Goal: Task Accomplishment & Management: Manage account settings

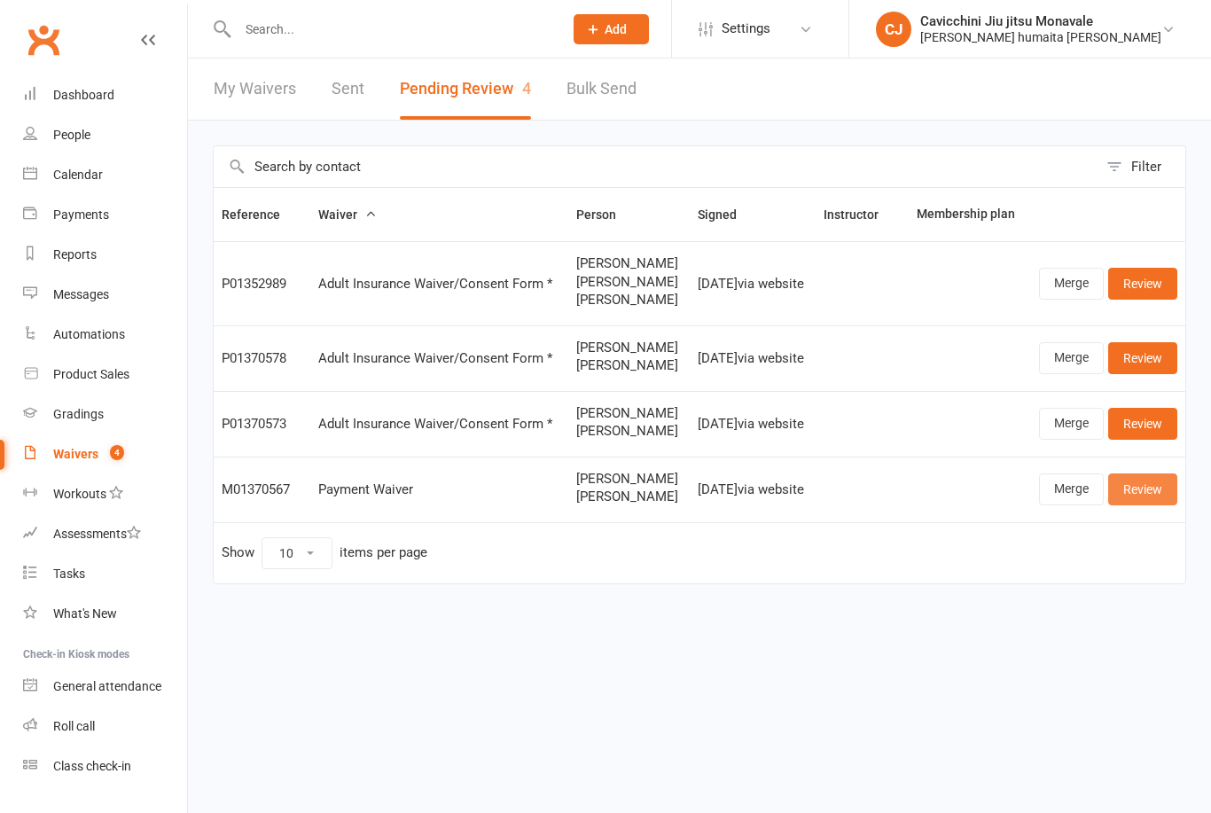
click at [1142, 489] on link "Review" at bounding box center [1142, 490] width 69 height 32
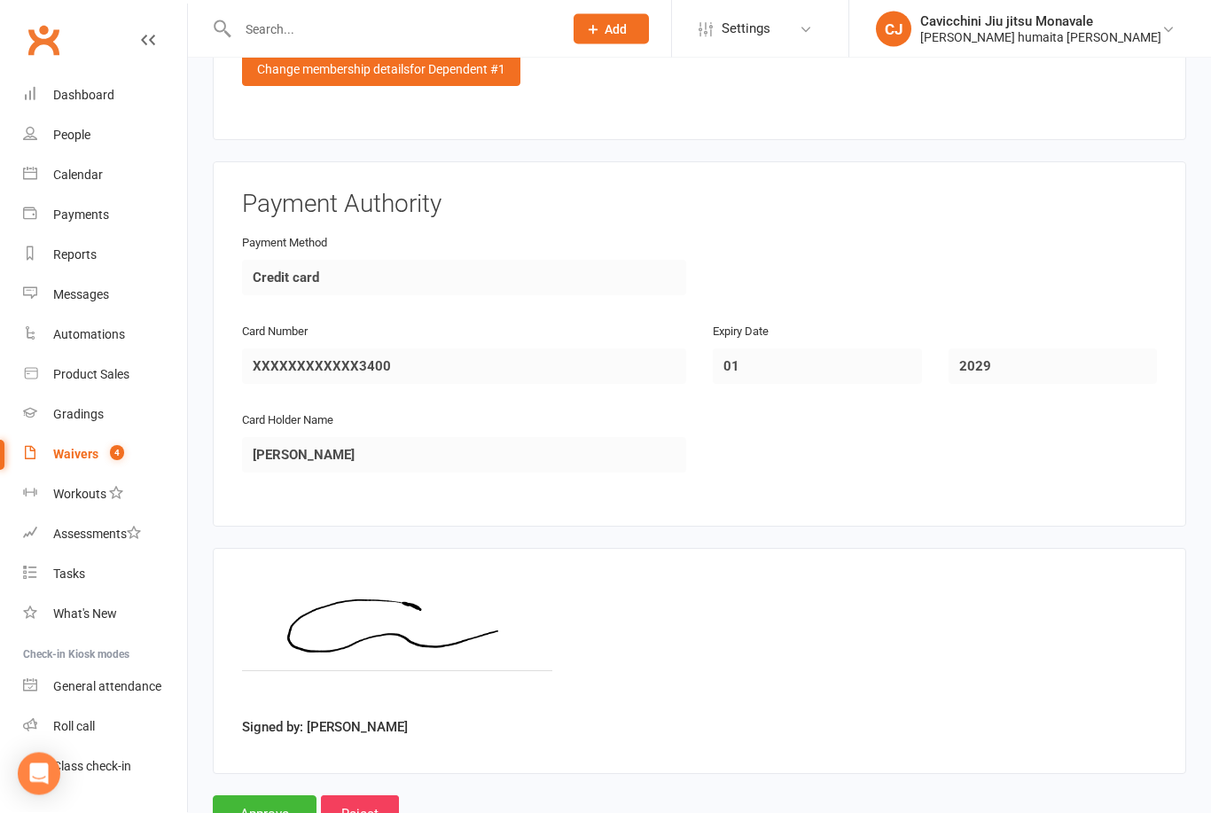
scroll to position [1837, 0]
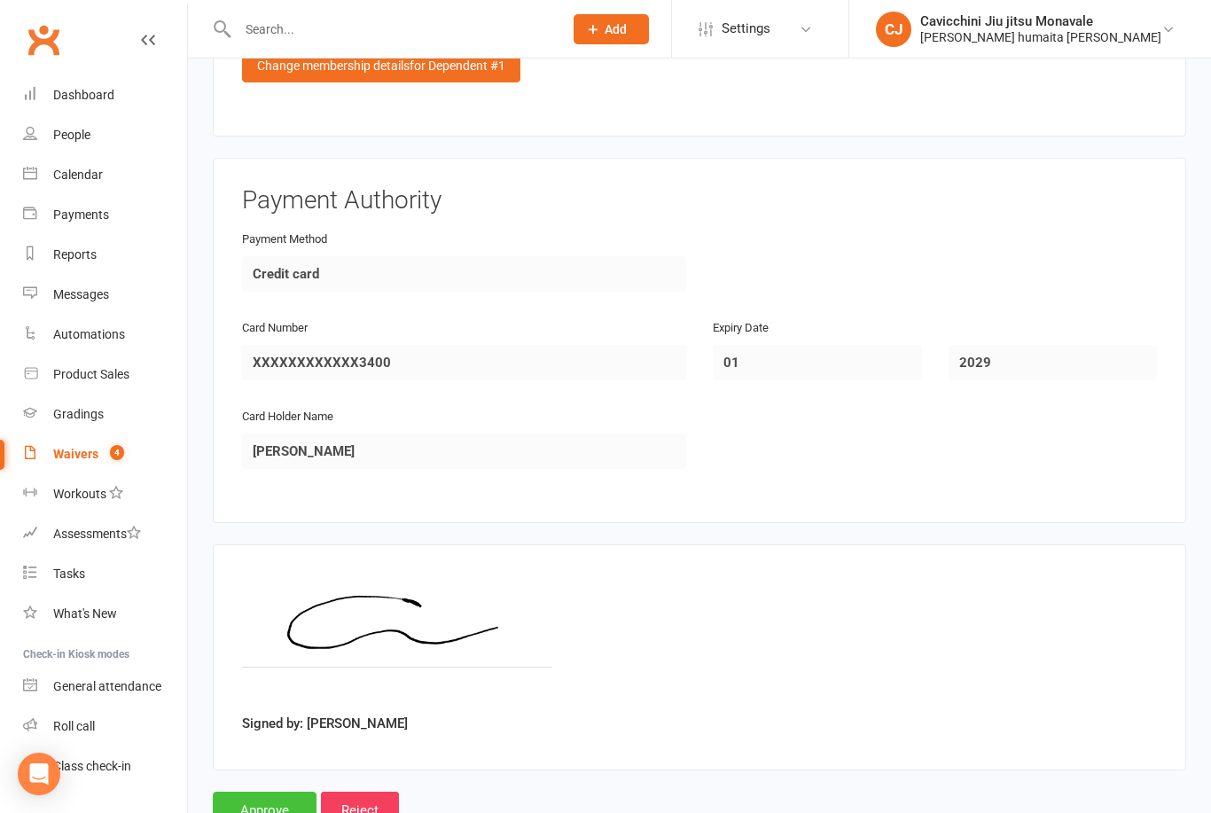
click at [267, 794] on input "Approve" at bounding box center [265, 810] width 104 height 37
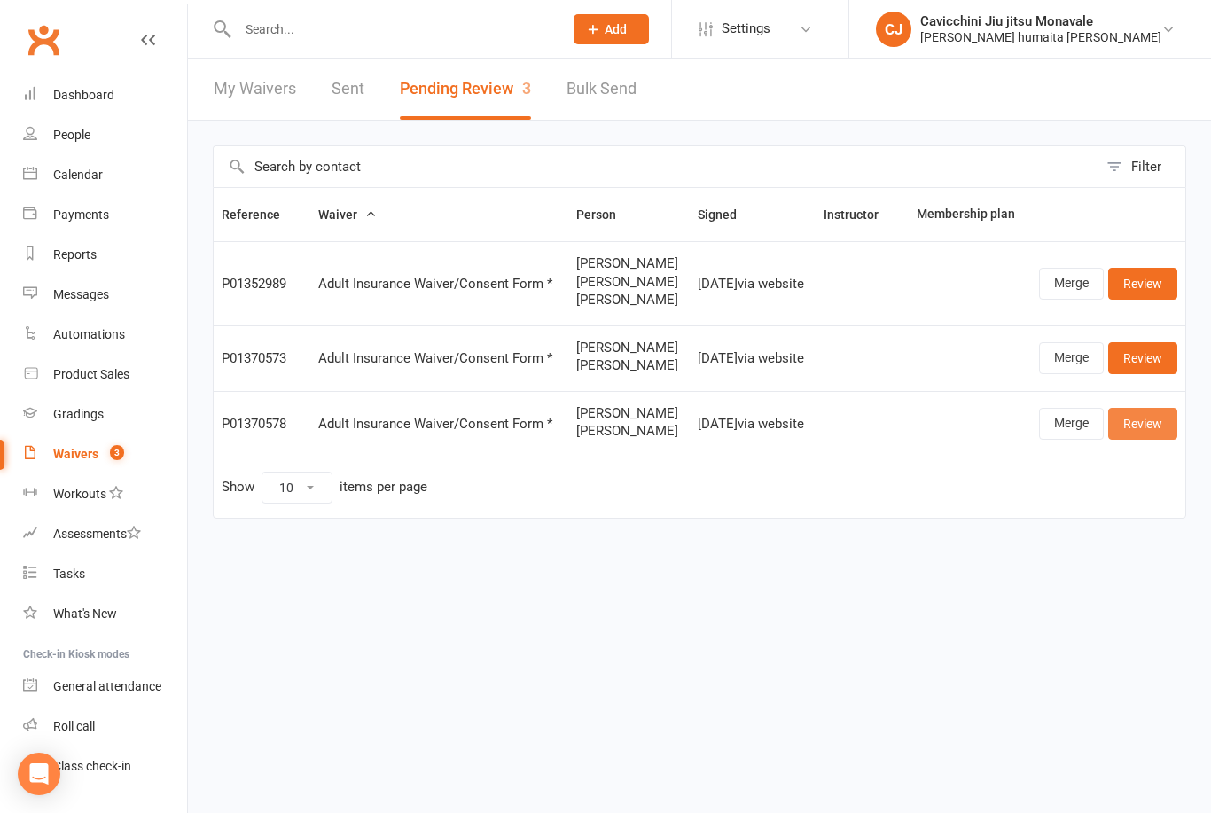
click at [1150, 431] on link "Review" at bounding box center [1142, 424] width 69 height 32
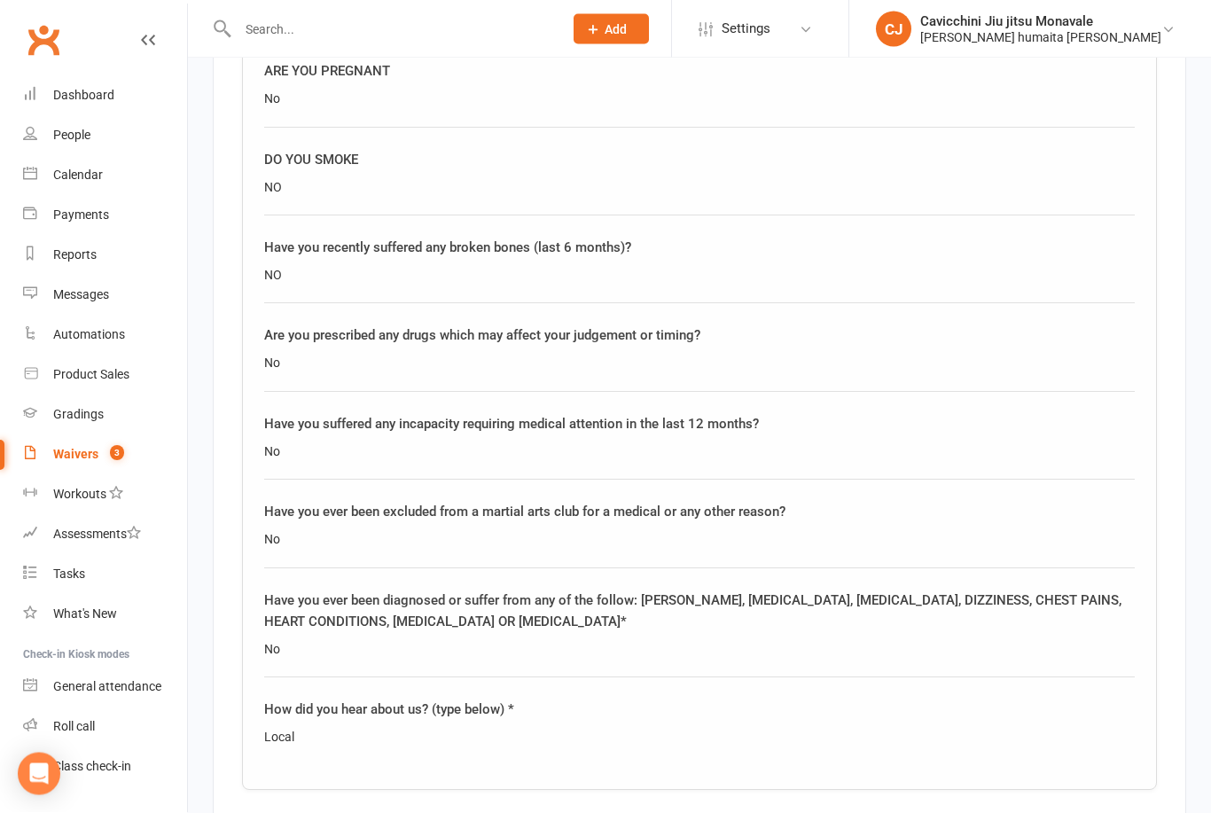
scroll to position [2557, 0]
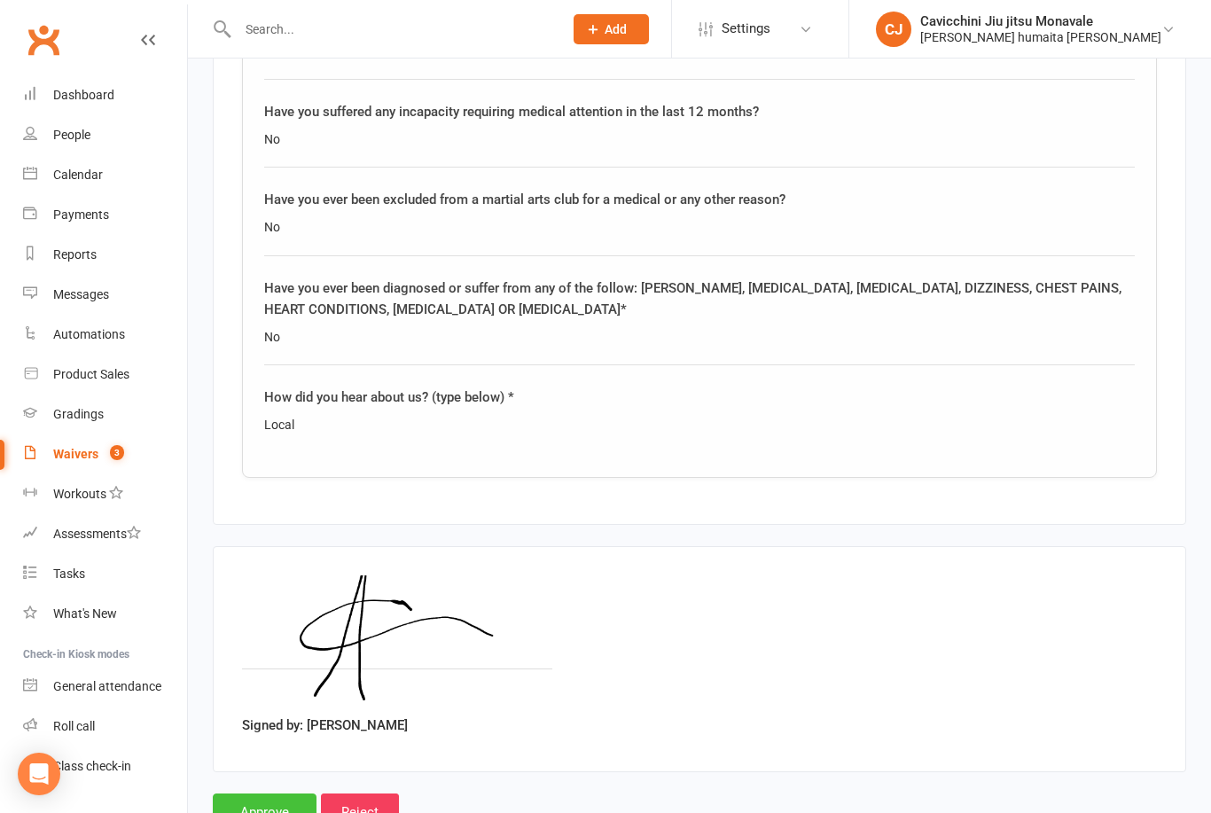
click at [260, 795] on input "Approve" at bounding box center [265, 812] width 104 height 37
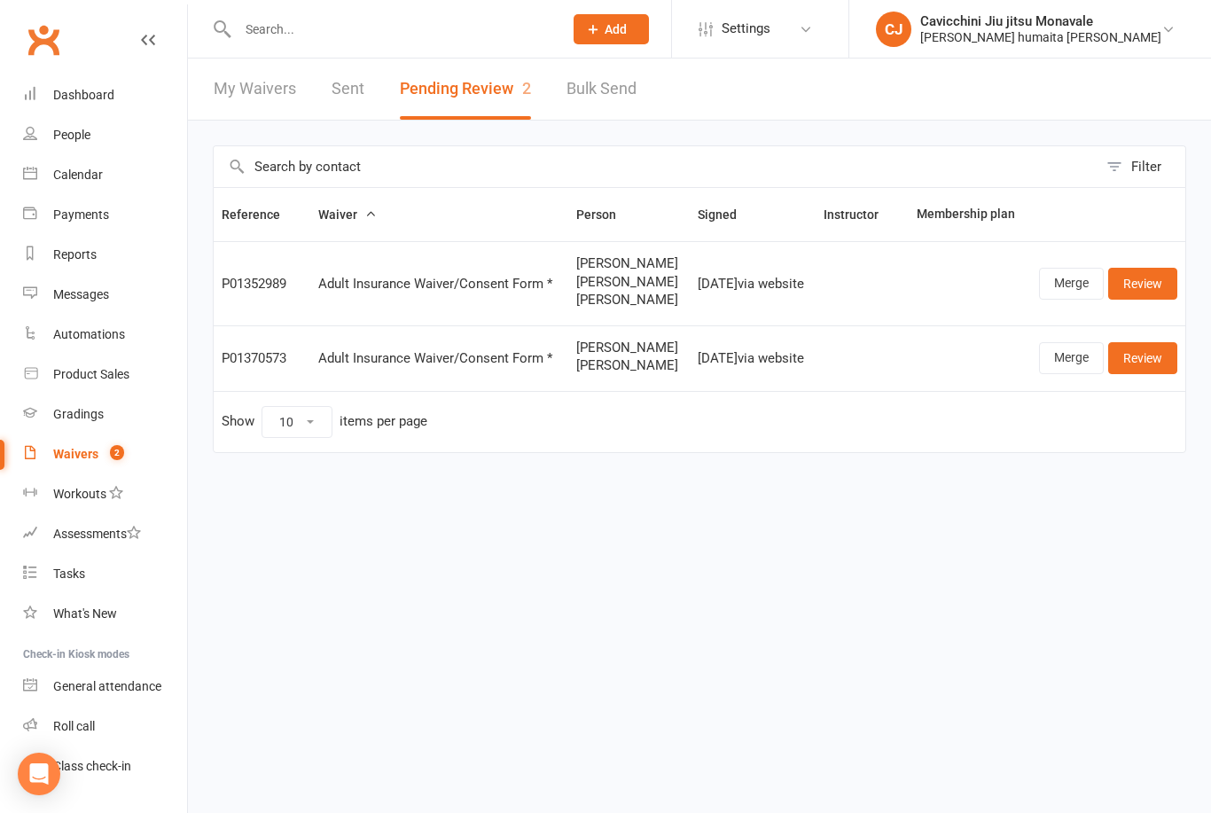
click at [250, 30] on input "text" at bounding box center [391, 29] width 318 height 25
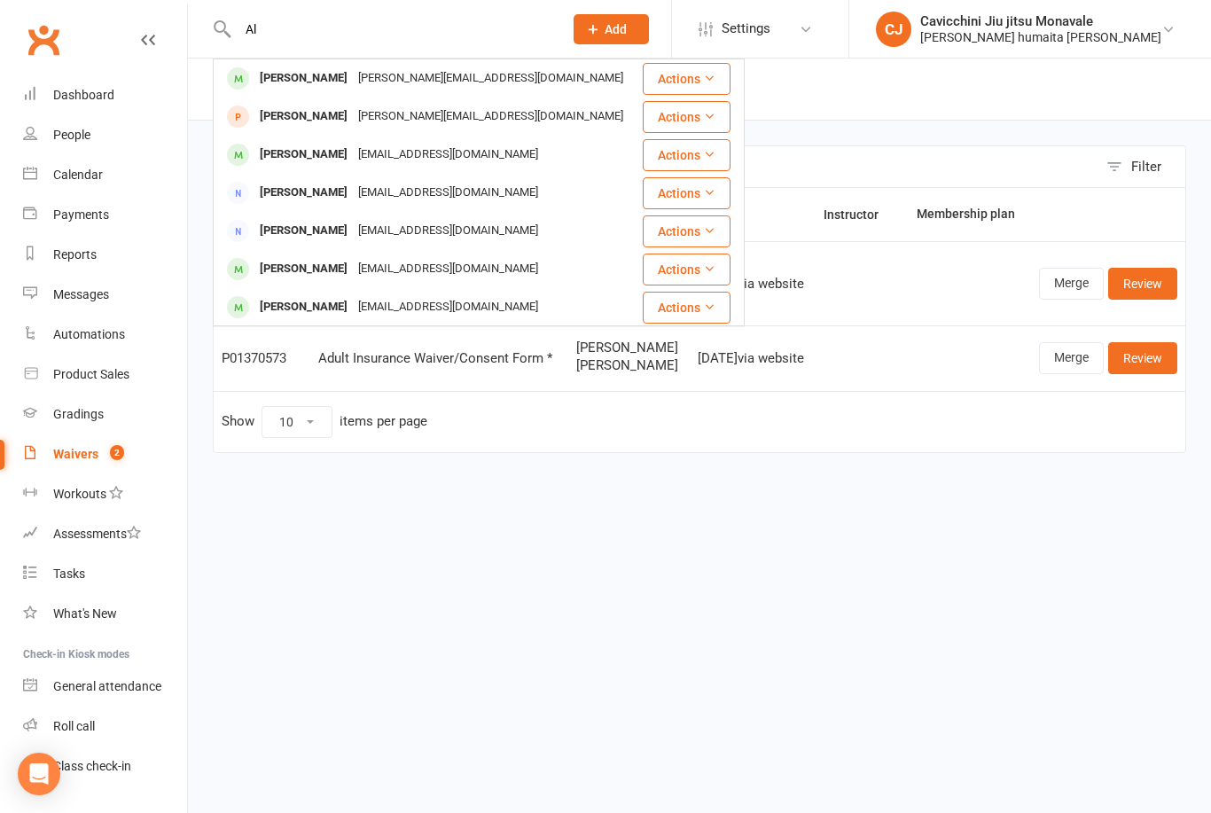
type input "A"
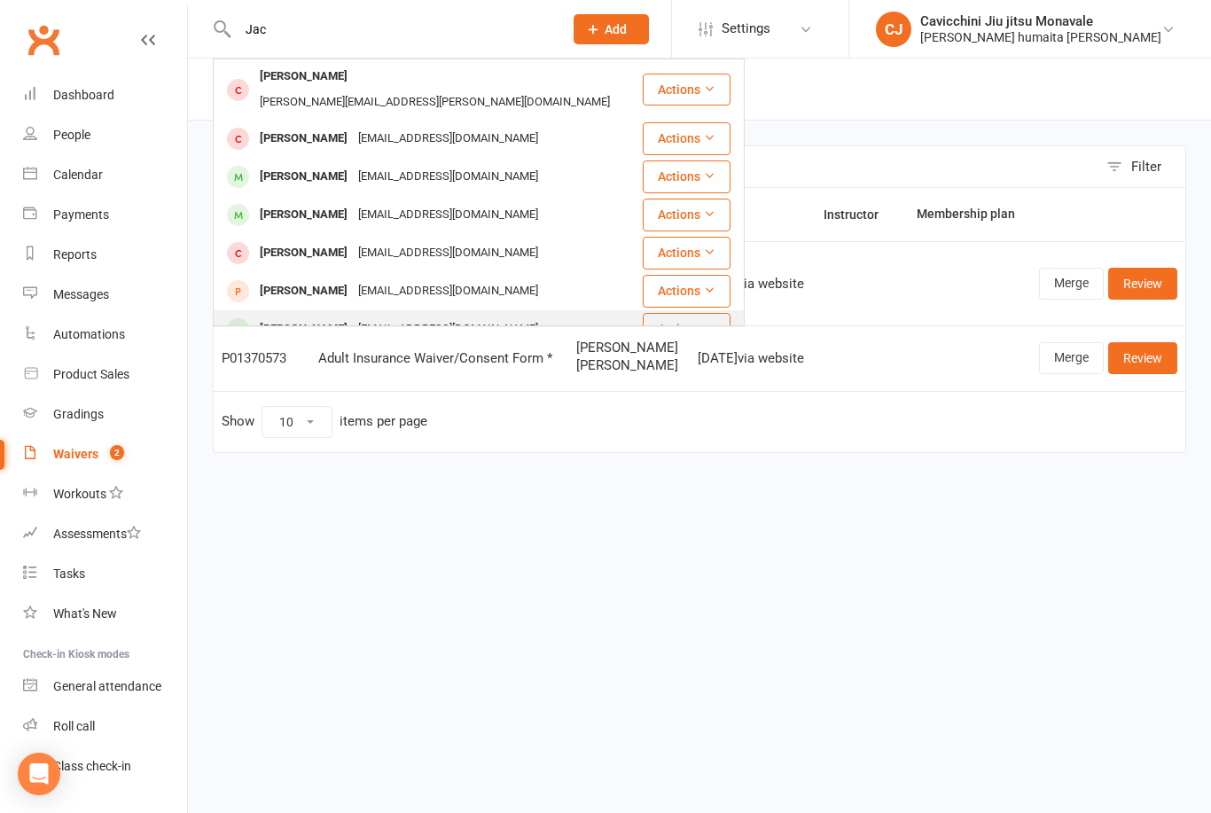
type input "Jac"
click at [285, 317] on div "[PERSON_NAME]" at bounding box center [304, 330] width 98 height 26
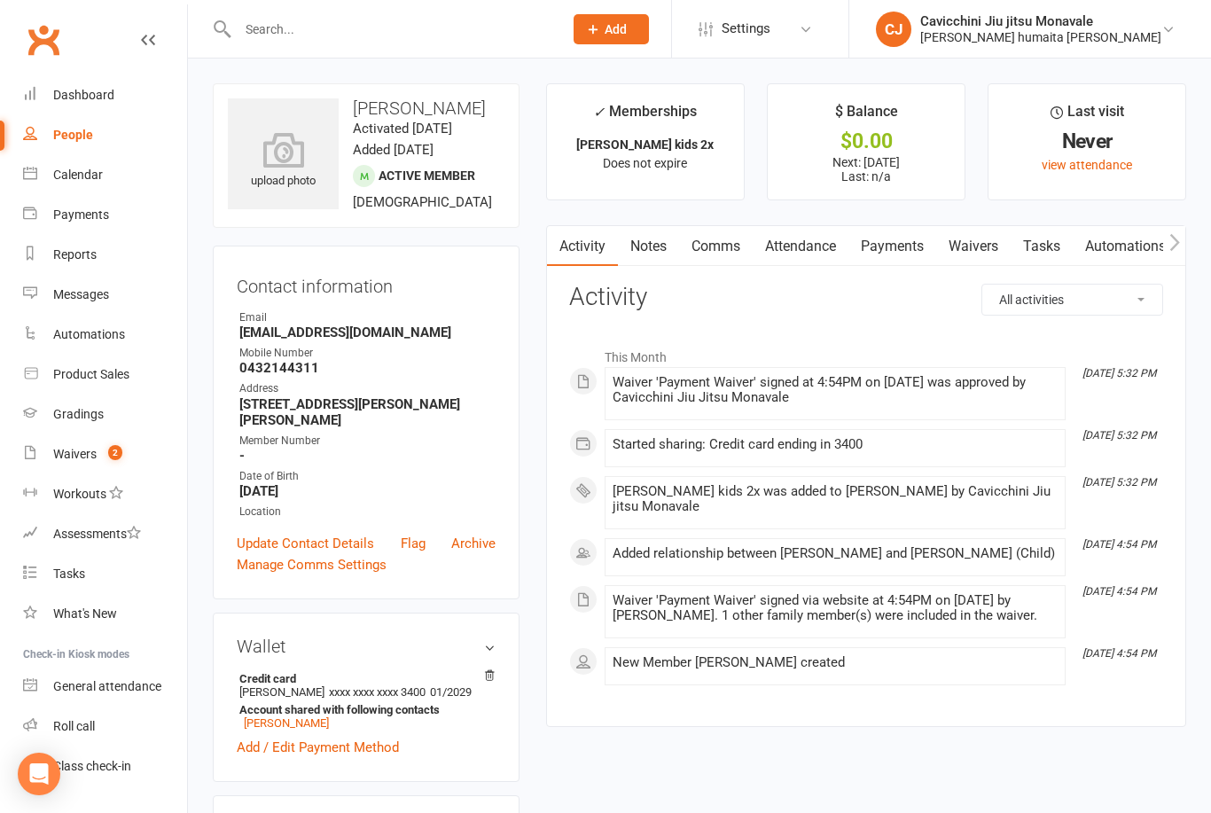
click at [906, 244] on link "Payments" at bounding box center [893, 246] width 88 height 41
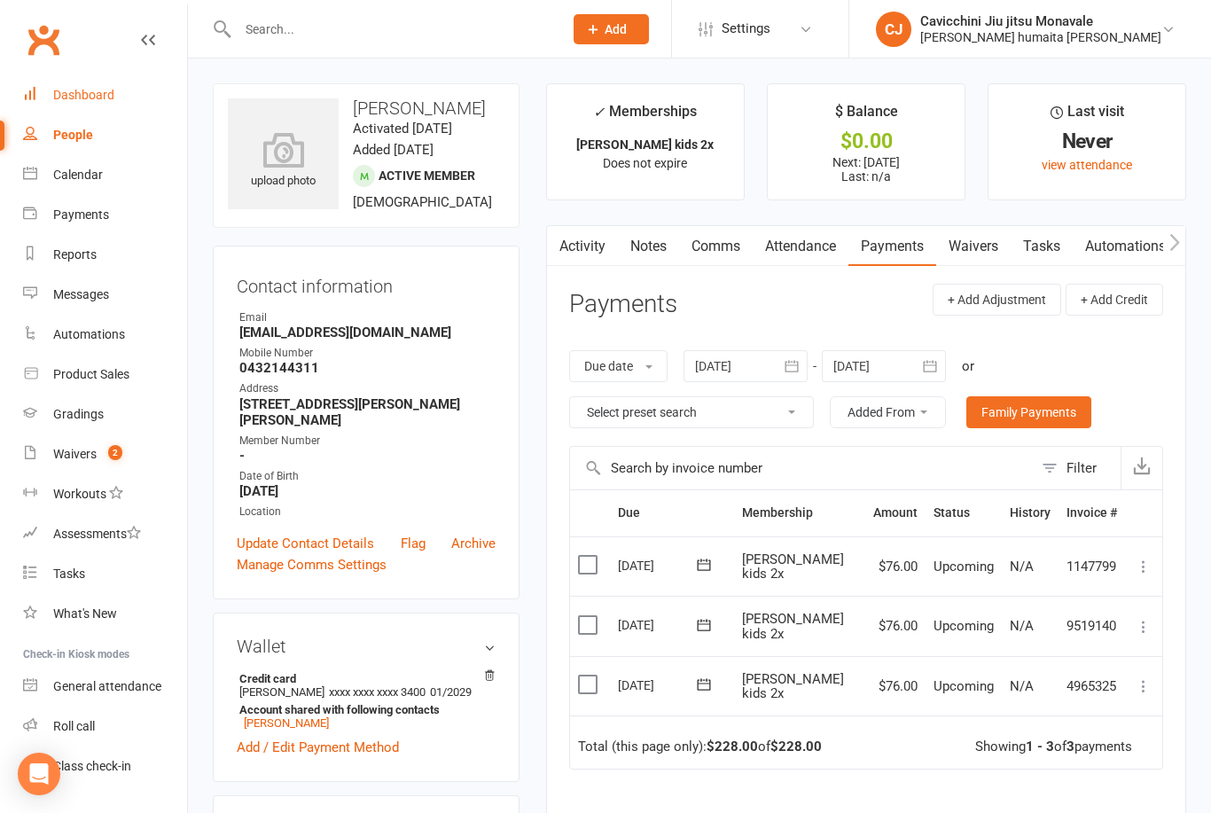
click at [71, 88] on div "Dashboard" at bounding box center [83, 95] width 61 height 14
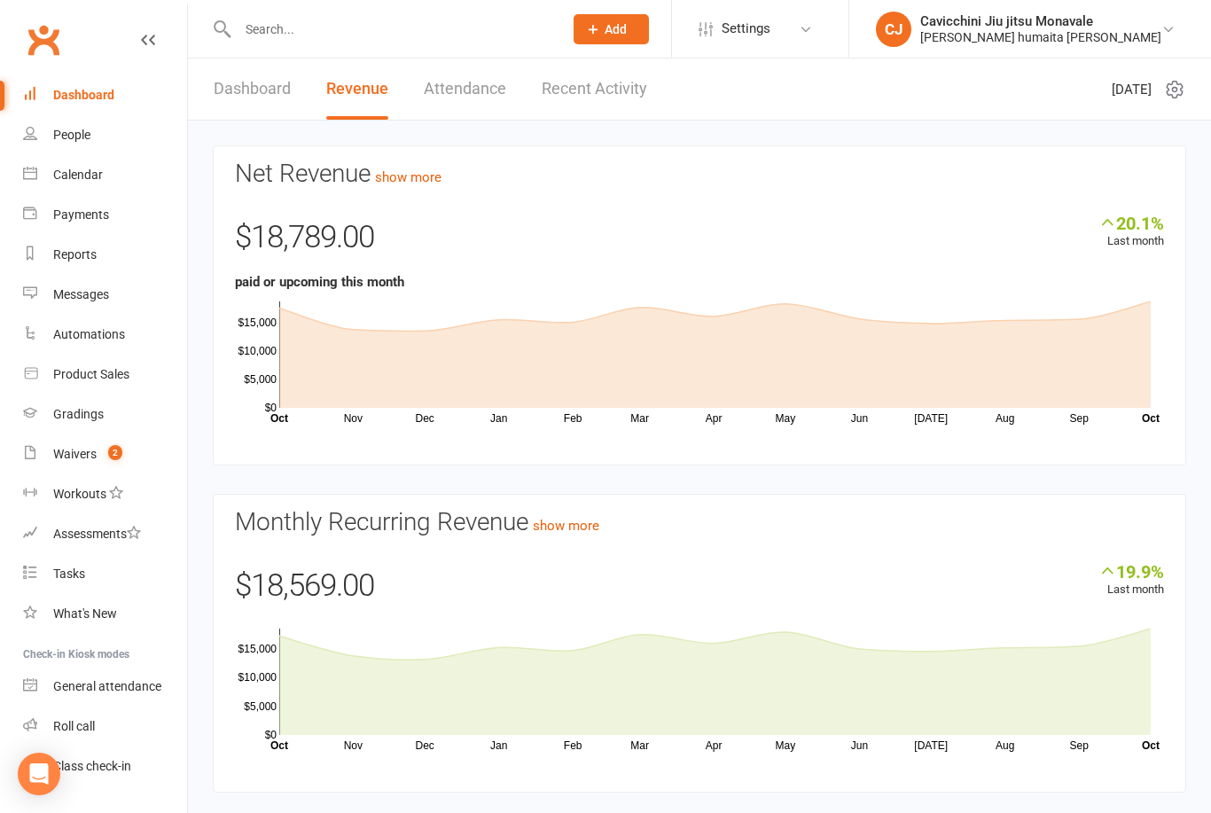
click at [88, 100] on div "Dashboard" at bounding box center [83, 95] width 61 height 14
click at [246, 98] on link "Dashboard" at bounding box center [252, 89] width 77 height 61
